Goal: Use online tool/utility: Use online tool/utility

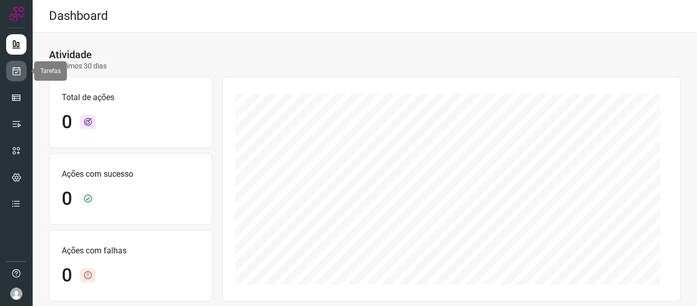
click at [19, 71] on icon at bounding box center [16, 71] width 11 height 10
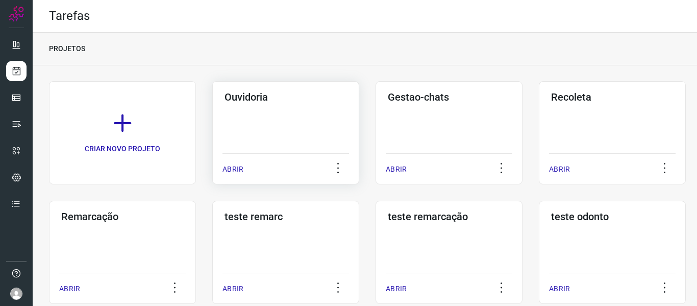
click at [236, 168] on p "ABRIR" at bounding box center [233, 169] width 21 height 11
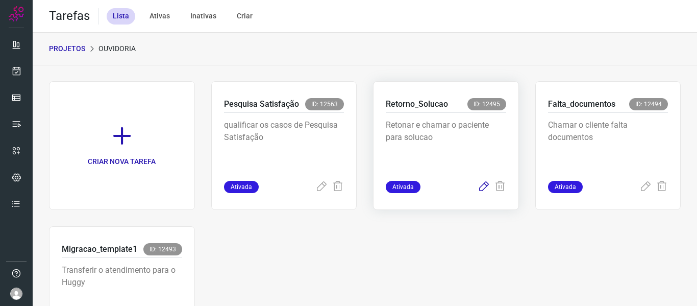
click at [478, 189] on icon at bounding box center [484, 187] width 12 height 12
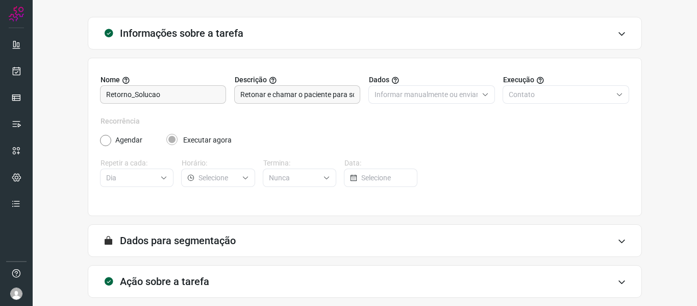
scroll to position [93, 0]
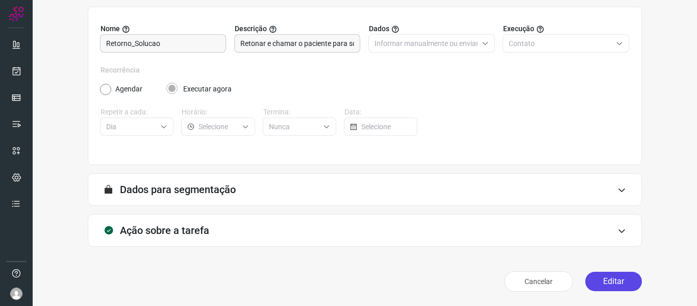
click at [613, 285] on button "Editar" at bounding box center [614, 281] width 57 height 19
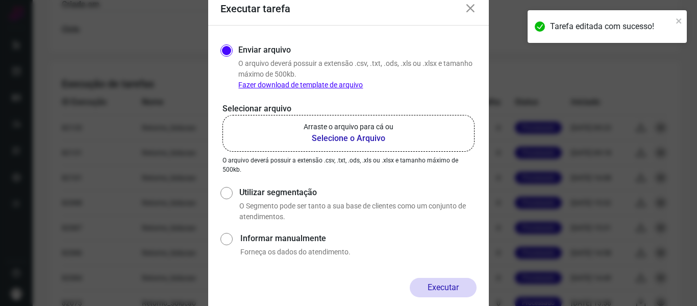
scroll to position [342, 0]
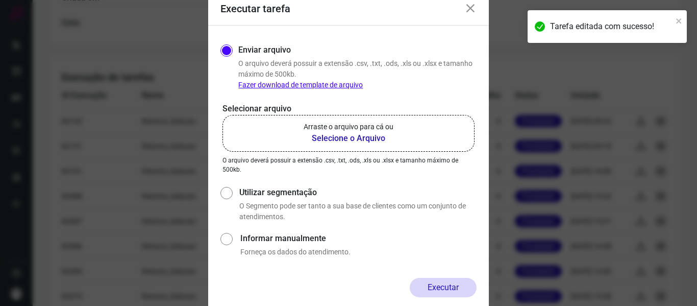
click at [377, 139] on b "Selecione o Arquivo" at bounding box center [349, 138] width 90 height 12
click at [0, 0] on input "Arraste o arquivo para cá ou Selecione o Arquivo" at bounding box center [0, 0] width 0 height 0
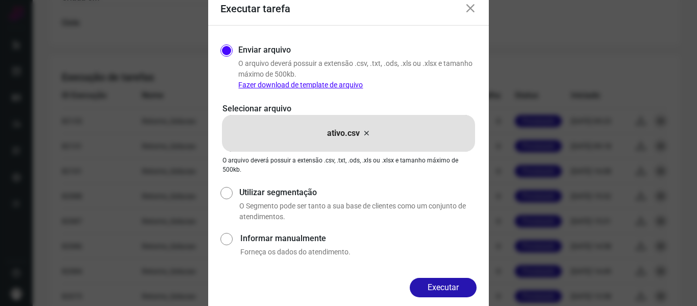
click at [451, 289] on button "Executar" at bounding box center [443, 287] width 67 height 19
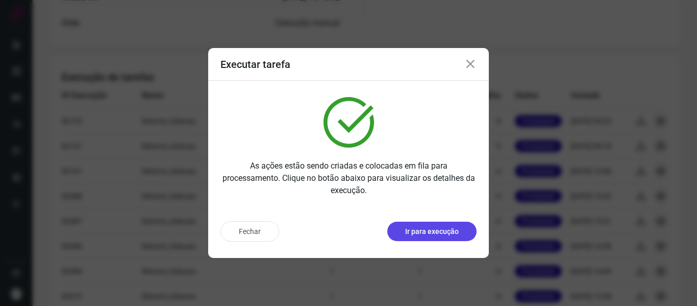
click at [441, 230] on p "Ir para execução" at bounding box center [432, 231] width 54 height 11
